Goal: Communication & Community: Ask a question

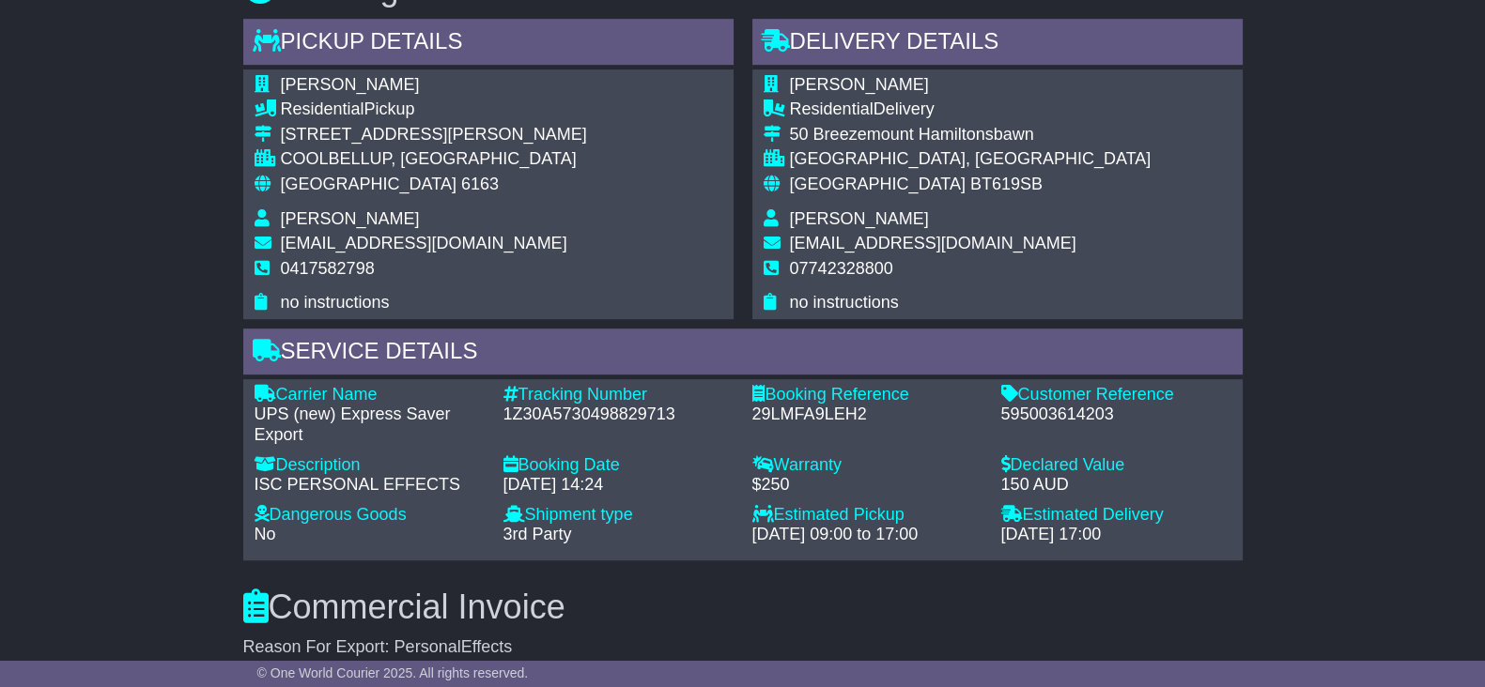
scroll to position [1291, 0]
click at [1041, 418] on div "595003614203" at bounding box center [1116, 414] width 230 height 21
copy div "595003614203"
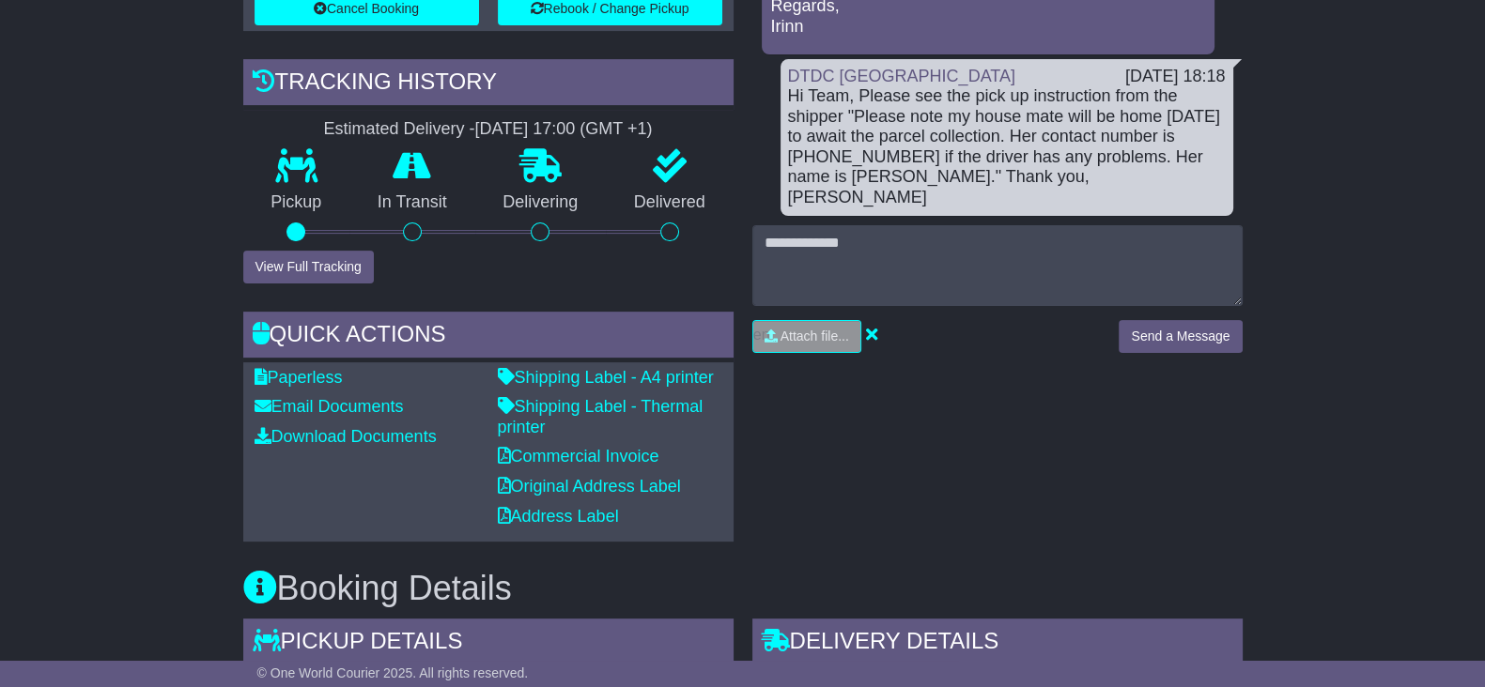
scroll to position [587, 0]
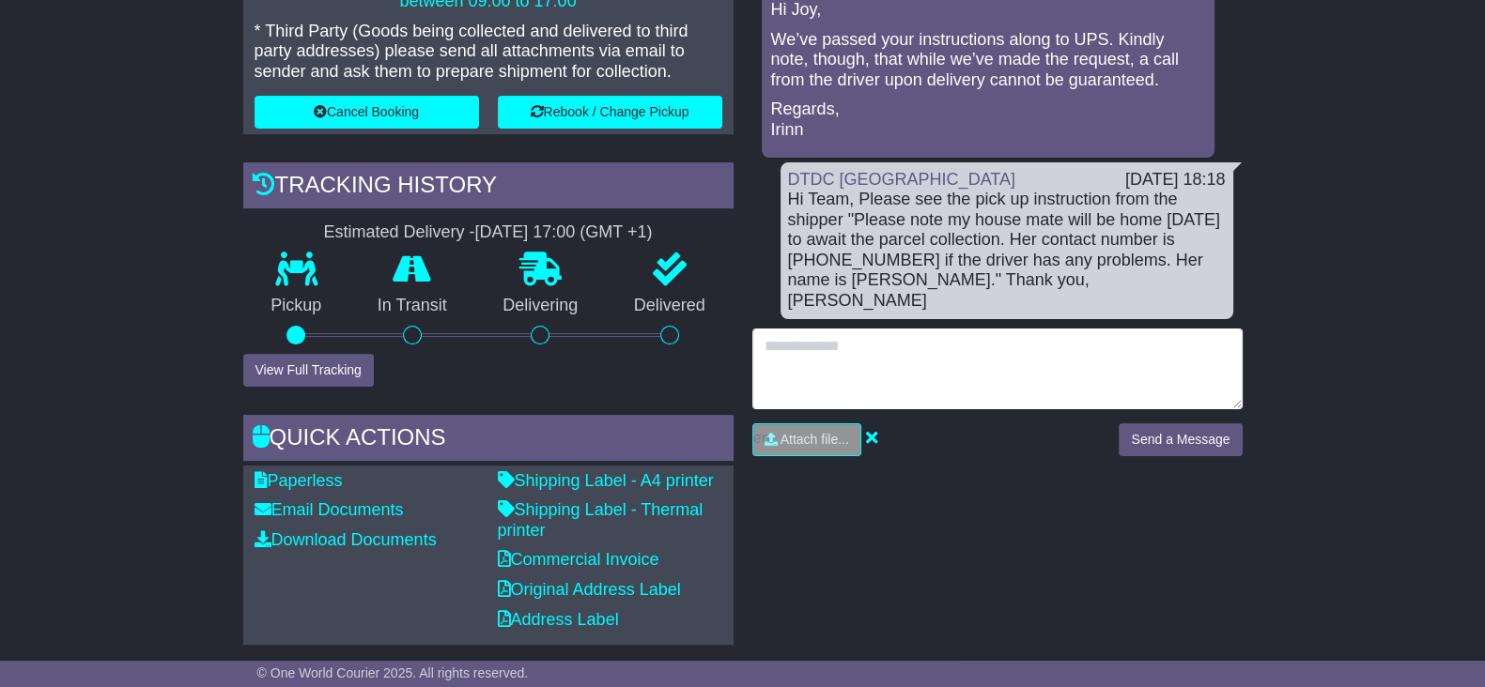
click at [964, 332] on textarea at bounding box center [997, 369] width 490 height 81
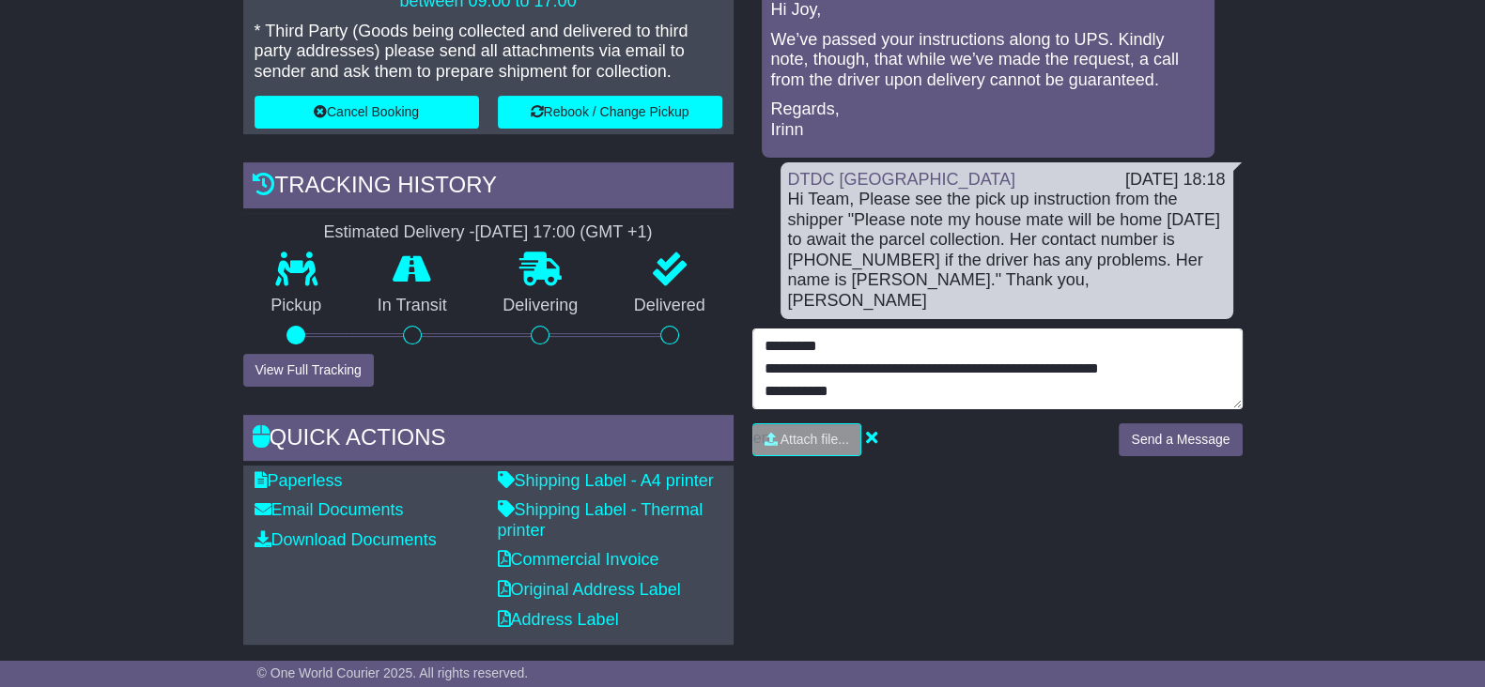
scroll to position [13, 0]
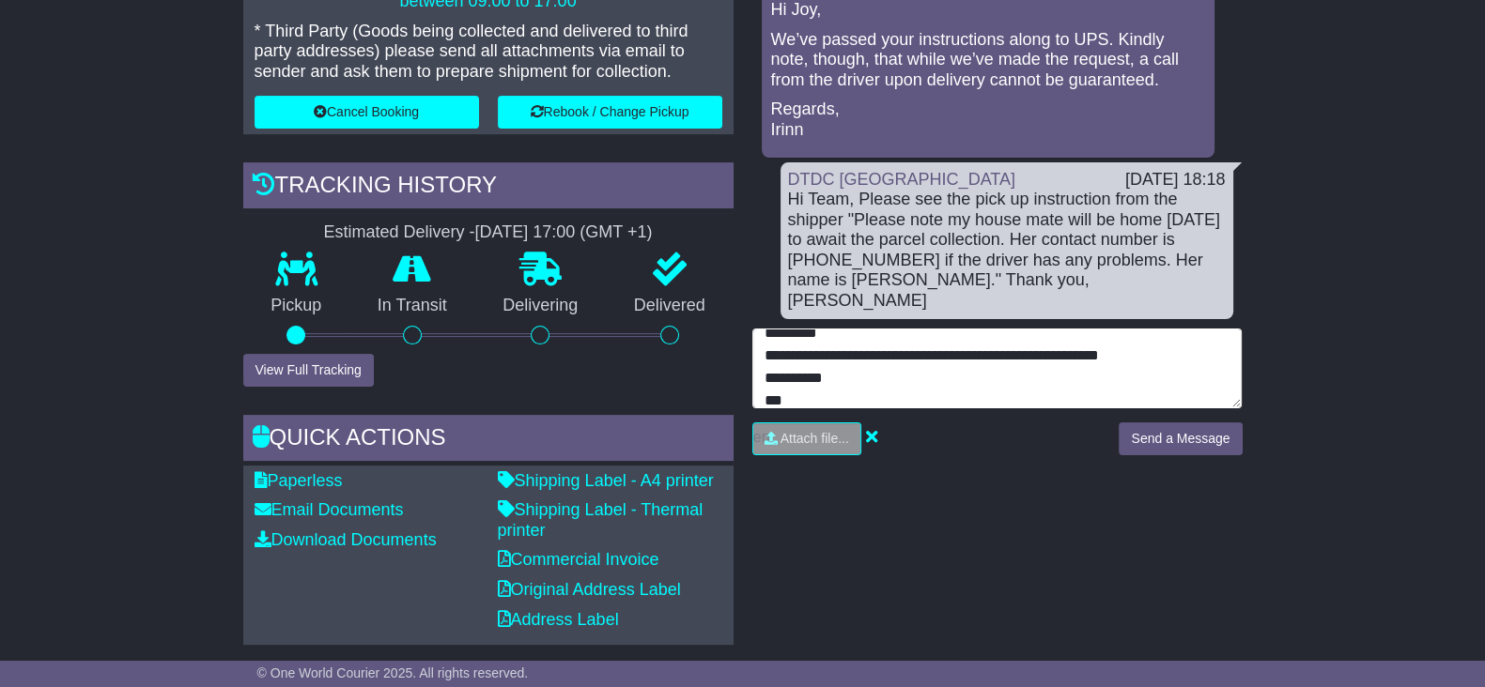
type textarea "**********"
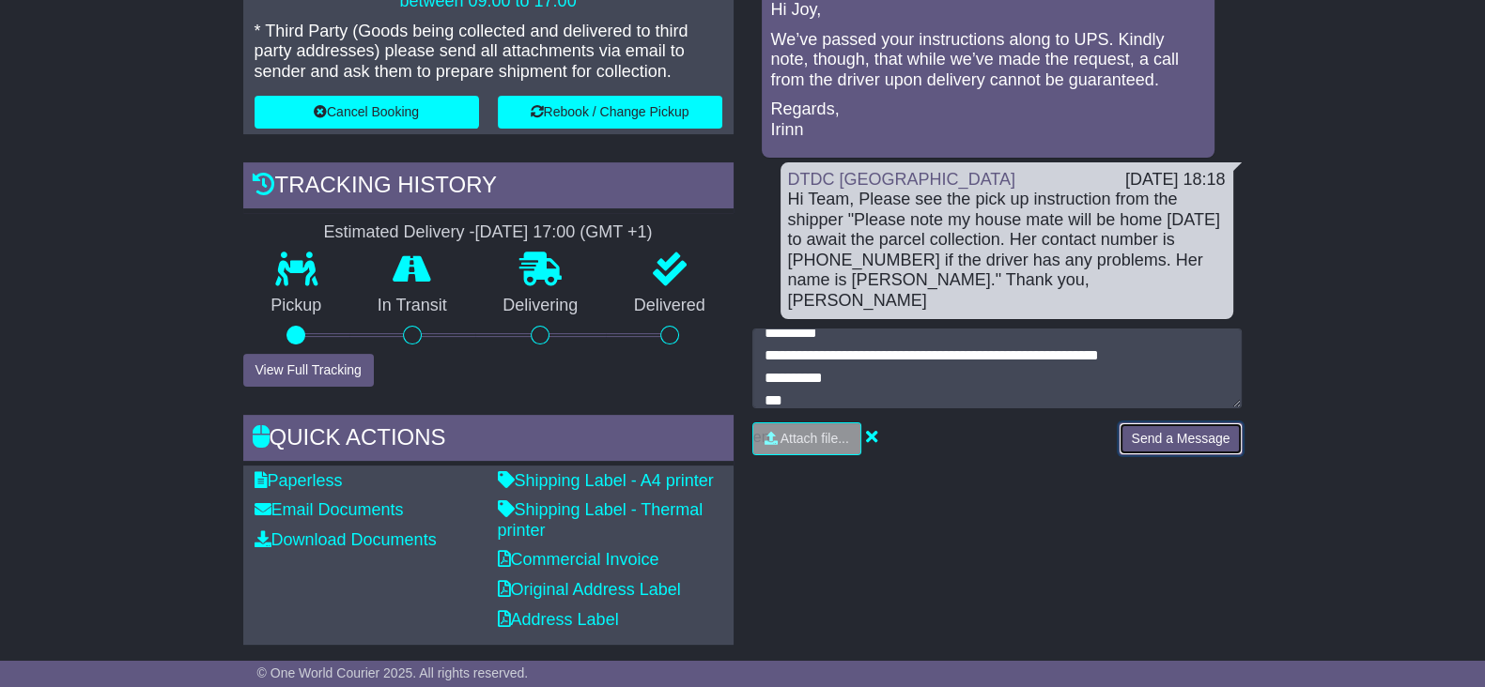
drag, startPoint x: 1165, startPoint y: 415, endPoint x: 1158, endPoint y: 425, distance: 11.5
click at [1165, 423] on button "Send a Message" at bounding box center [1180, 439] width 123 height 33
